Goal: Task Accomplishment & Management: Manage account settings

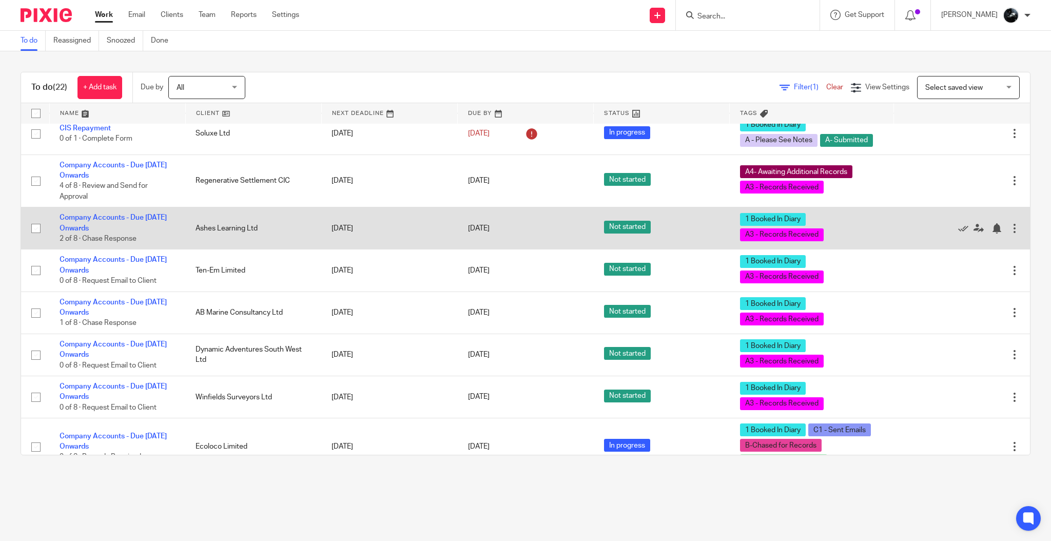
scroll to position [13, 0]
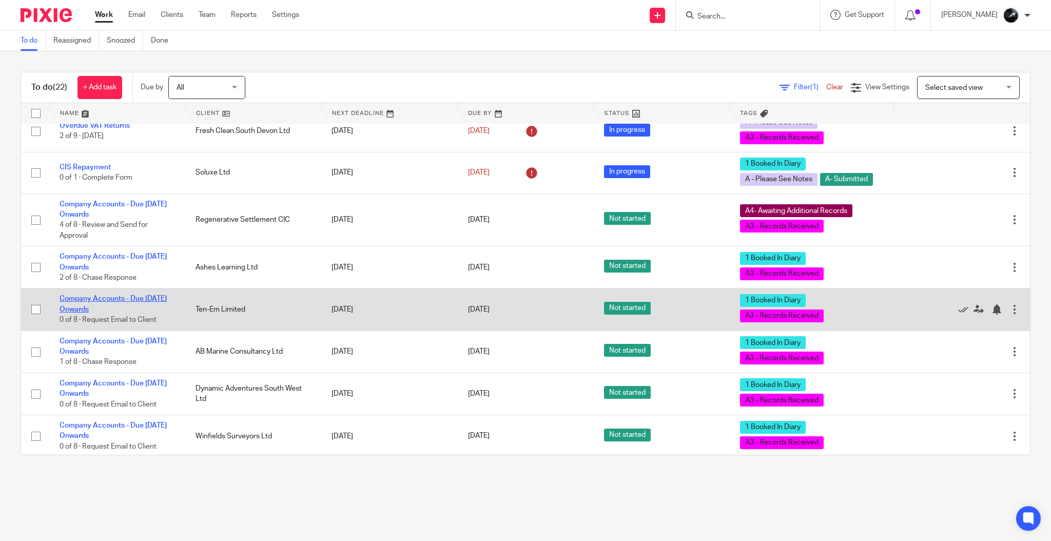
click at [114, 299] on link "Company Accounts - Due [DATE] Onwards" at bounding box center [113, 303] width 107 height 17
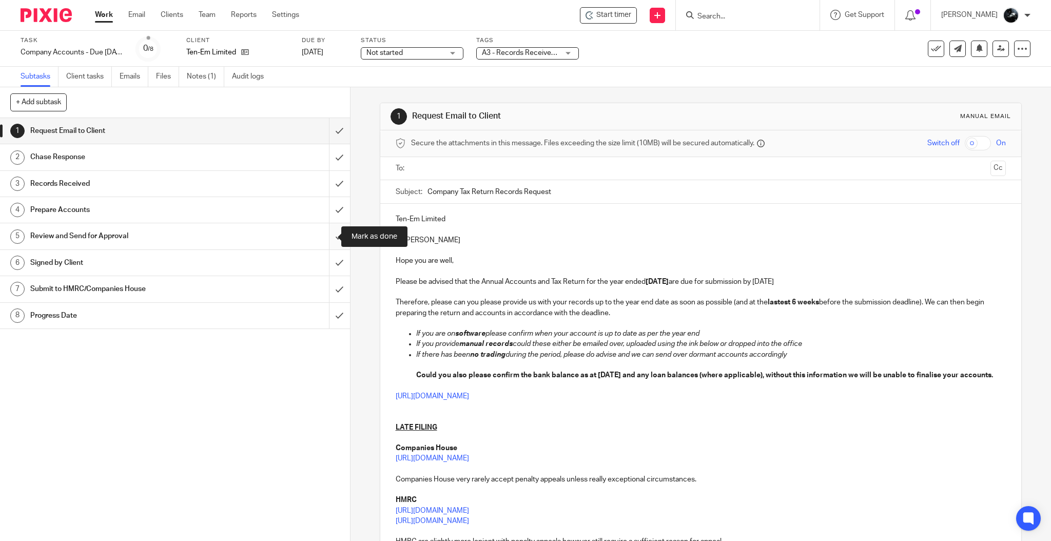
click at [320, 234] on input "submit" at bounding box center [175, 236] width 350 height 26
click at [322, 213] on input "submit" at bounding box center [175, 210] width 350 height 26
click at [326, 182] on input "submit" at bounding box center [175, 184] width 350 height 26
click at [329, 150] on input "submit" at bounding box center [175, 157] width 350 height 26
click at [331, 130] on input "submit" at bounding box center [175, 131] width 350 height 26
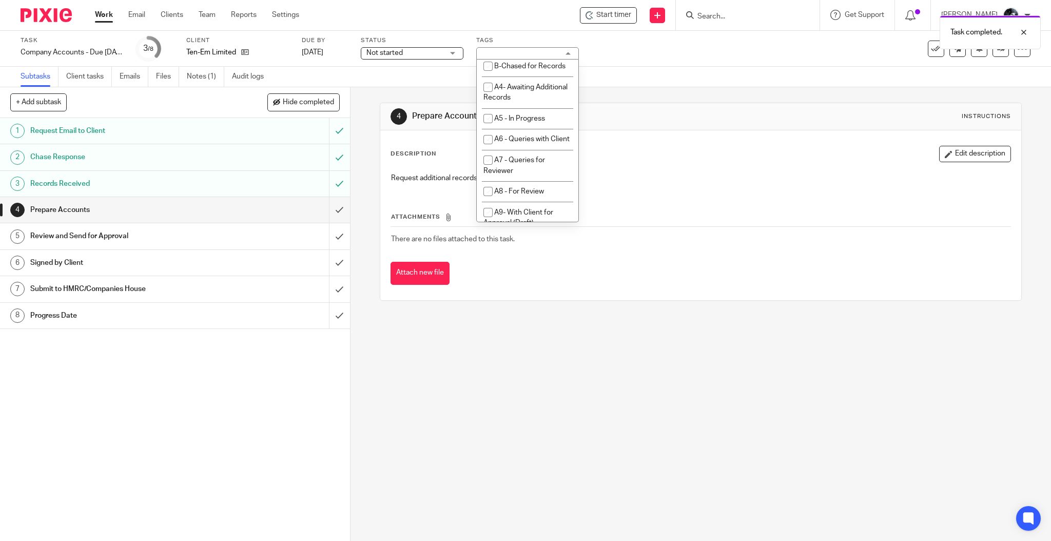
click at [526, 56] on li "A3 - Records Received" at bounding box center [528, 45] width 102 height 21
checkbox input "false"
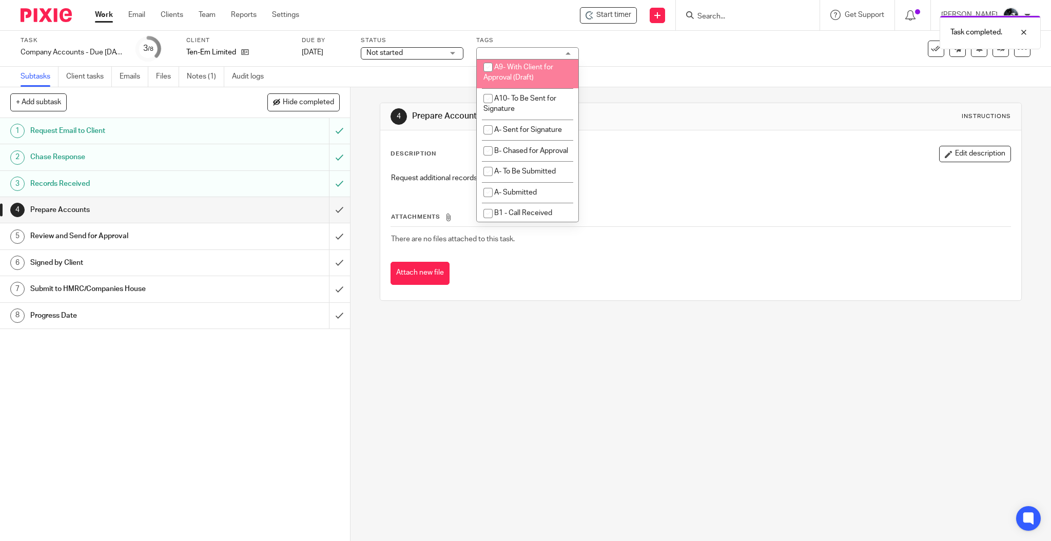
scroll to position [616, 0]
click at [507, 73] on span "A- Sent for Signature" at bounding box center [528, 69] width 68 height 7
checkbox input "true"
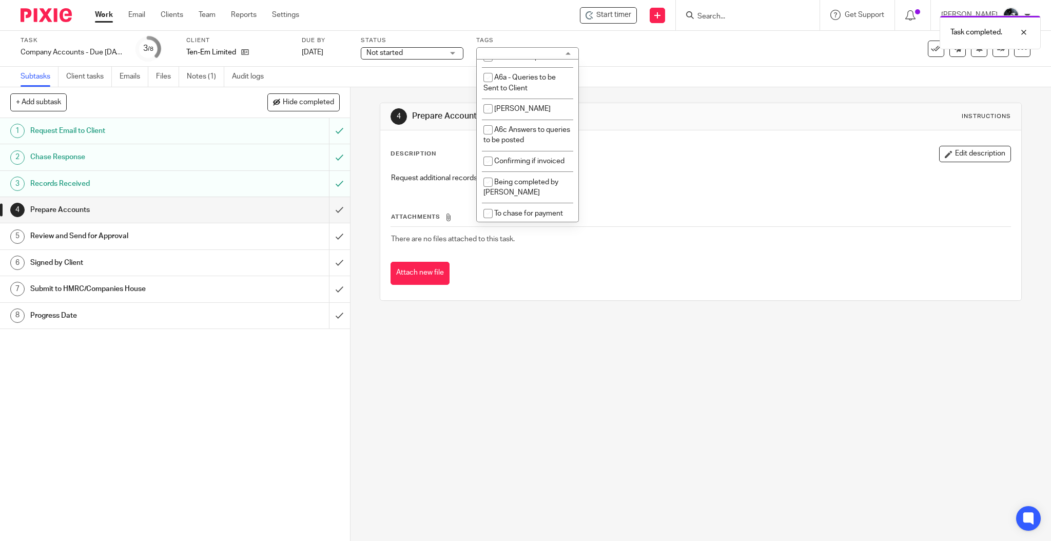
click at [521, 47] on li "1 Booked In Diary" at bounding box center [528, 36] width 102 height 21
checkbox input "false"
click at [515, 350] on div "4 Prepare Accounts Instructions Description Edit description Request additional…" at bounding box center [700, 314] width 700 height 454
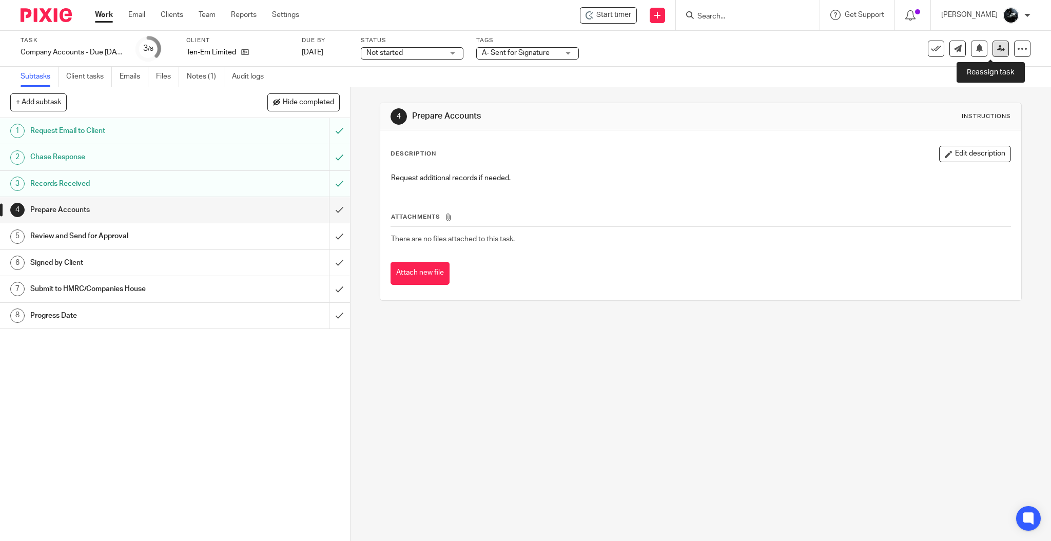
click at [992, 53] on link at bounding box center [1000, 49] width 16 height 16
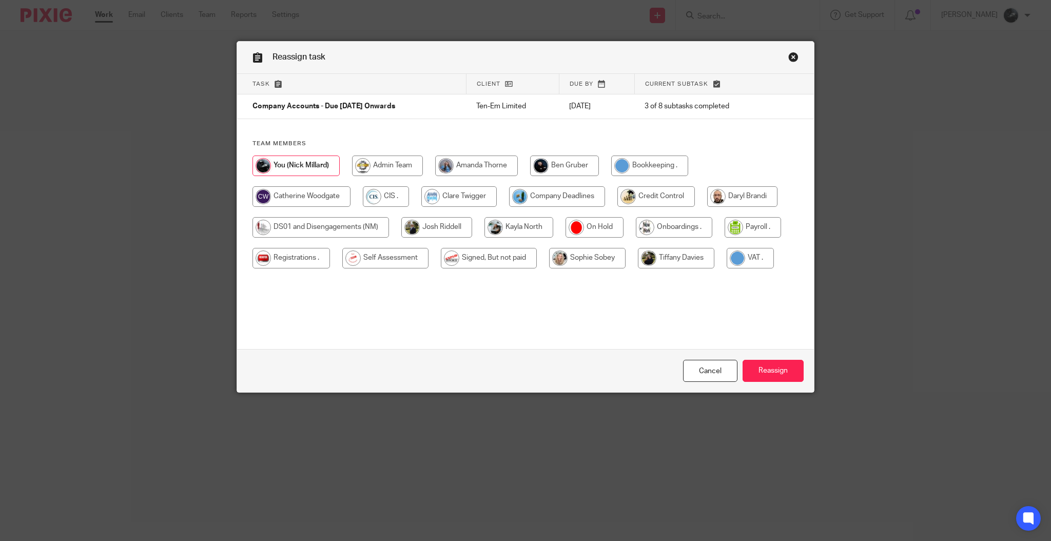
click at [555, 191] on input "radio" at bounding box center [557, 196] width 96 height 21
radio input "true"
click at [770, 365] on input "Reassign" at bounding box center [772, 371] width 61 height 22
